Goal: Transaction & Acquisition: Purchase product/service

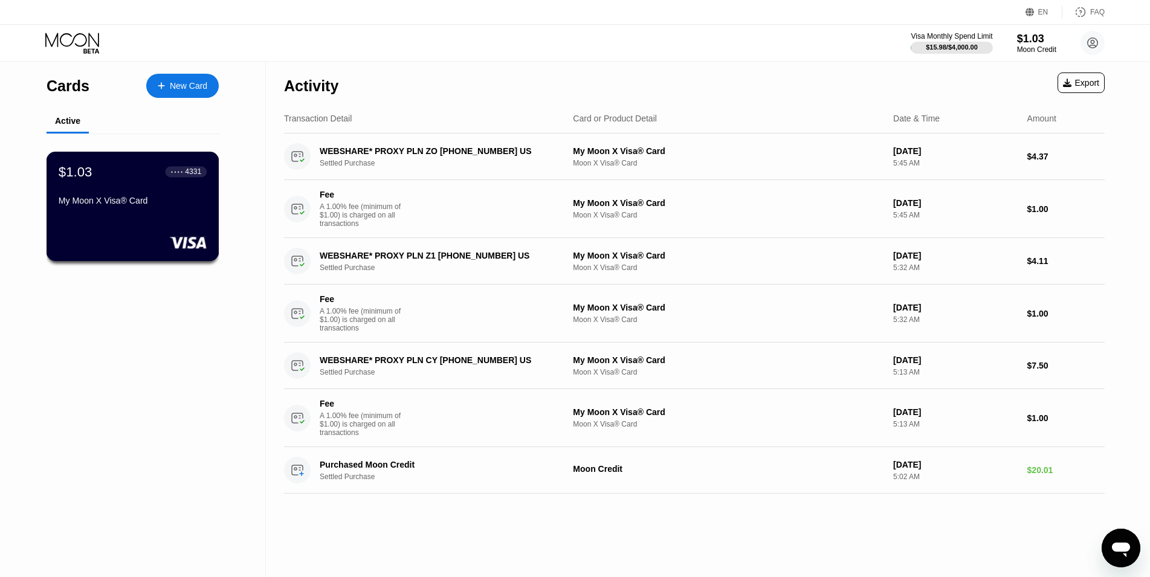
click at [143, 205] on div "My Moon X Visa® Card" at bounding box center [133, 201] width 148 height 10
click at [1025, 54] on div "Moon Credit" at bounding box center [1037, 49] width 40 height 8
click at [1027, 45] on div "$1.03" at bounding box center [1037, 38] width 40 height 13
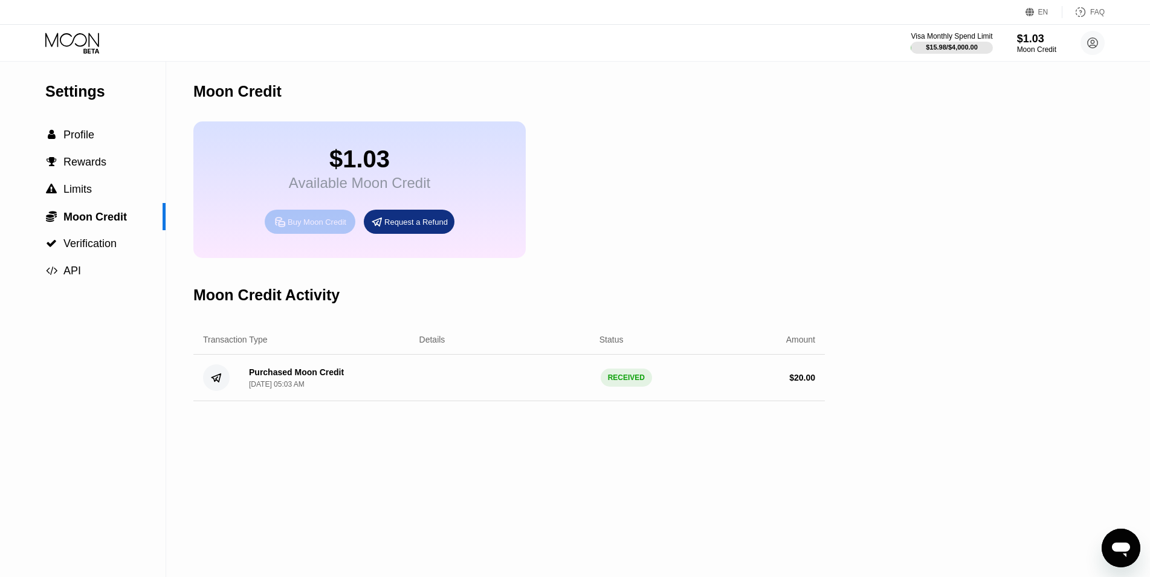
click at [309, 227] on div "Buy Moon Credit" at bounding box center [317, 222] width 59 height 10
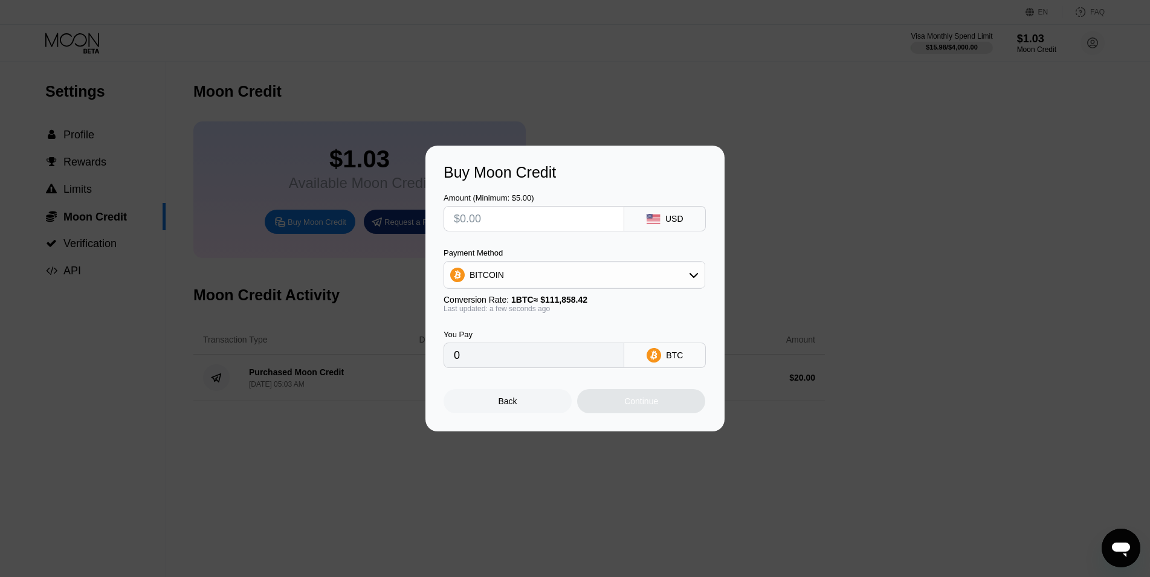
click at [530, 222] on input "text" at bounding box center [534, 219] width 160 height 24
type input "$2"
type input "0.00001788"
type input "$20"
type input "0.00017880"
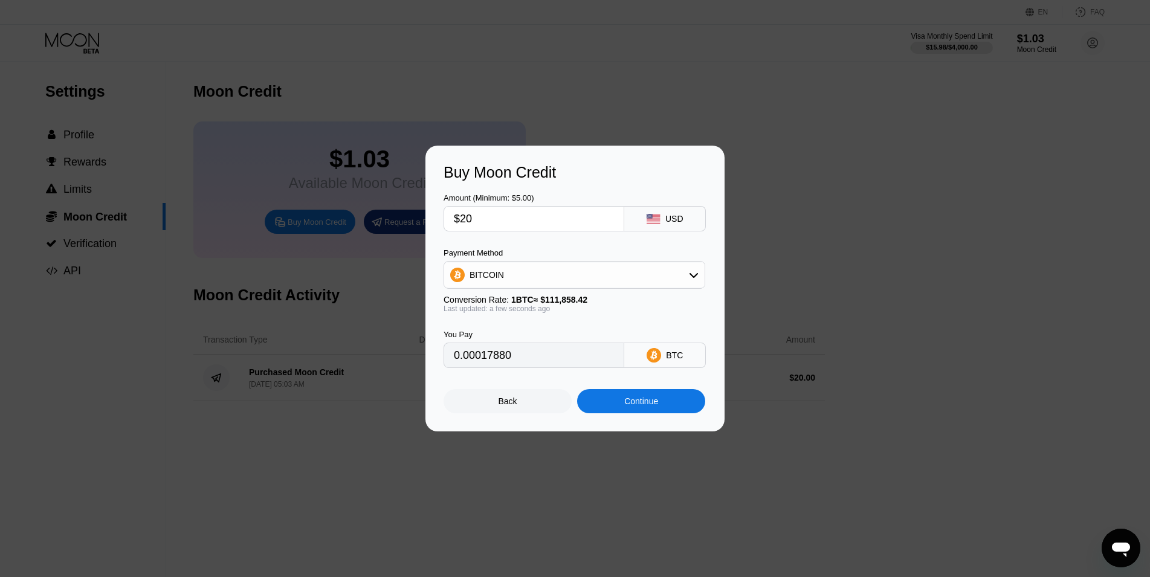
type input "$20"
click at [651, 402] on div "Continue" at bounding box center [641, 401] width 34 height 10
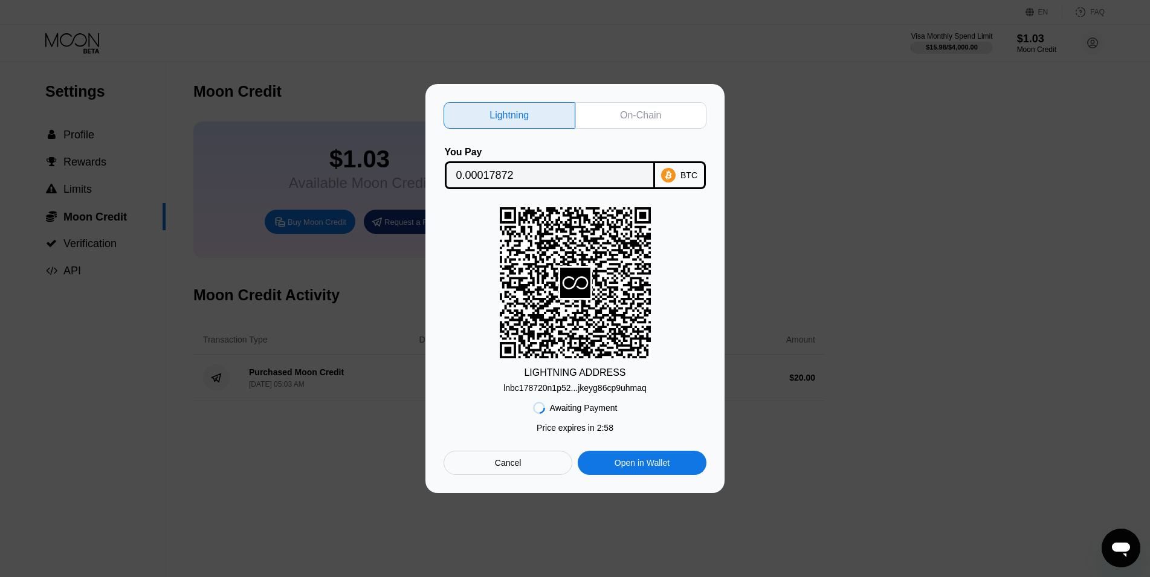
click at [583, 102] on div "On-Chain" at bounding box center [641, 115] width 132 height 27
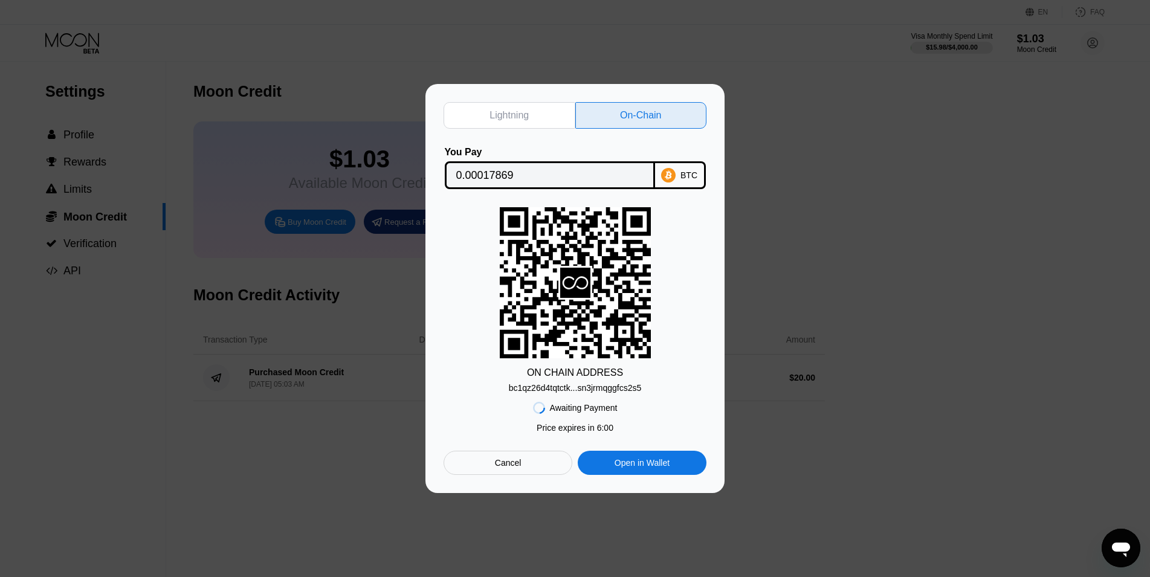
click at [620, 387] on div "bc1qz26d4tqtctk...sn3jrmqggfcs2s5" at bounding box center [575, 388] width 132 height 10
click at [547, 173] on input "0.00017869" at bounding box center [549, 175] width 187 height 24
